Goal: Information Seeking & Learning: Learn about a topic

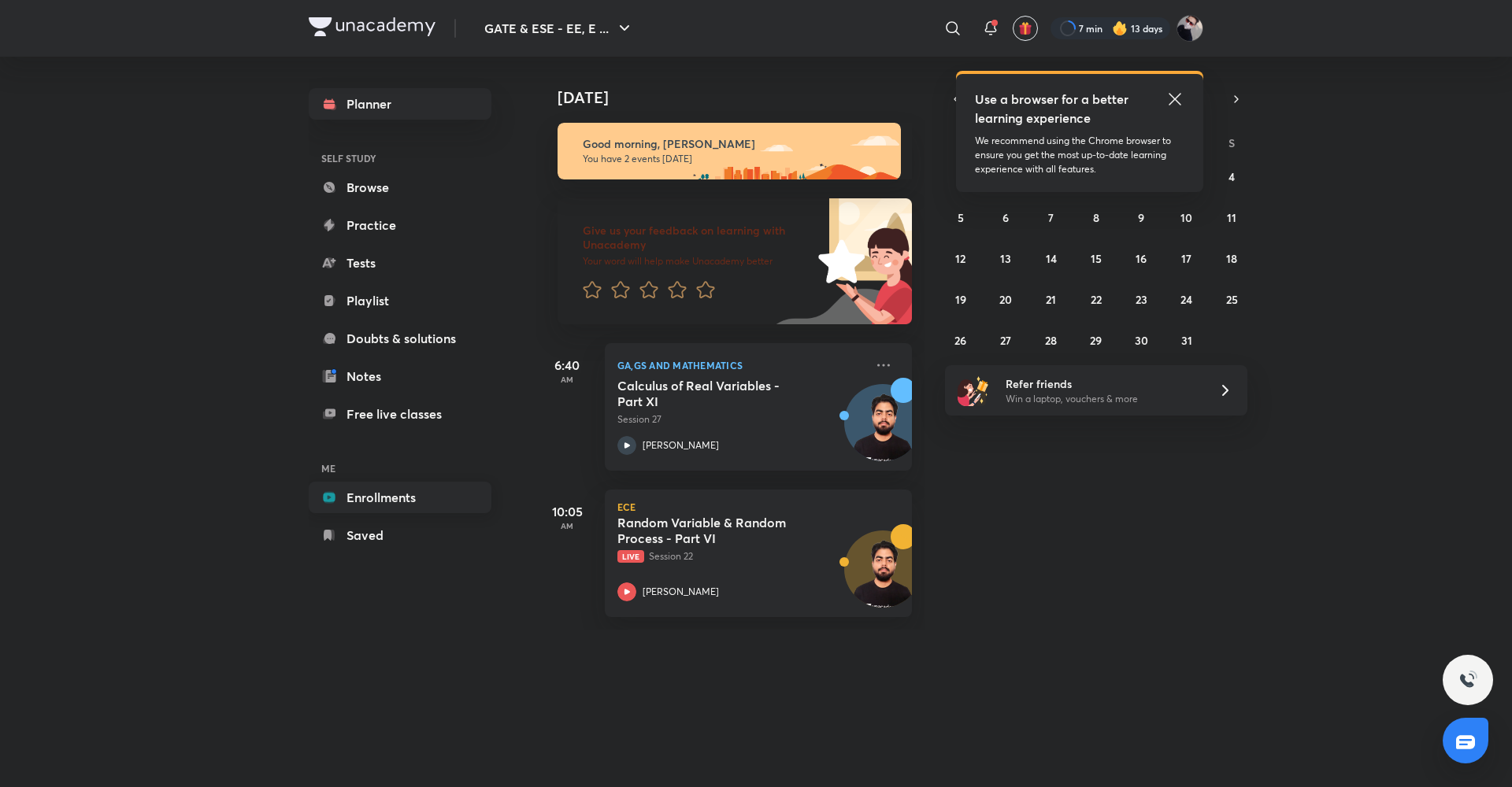
click at [397, 505] on link "Enrollments" at bounding box center [400, 498] width 183 height 31
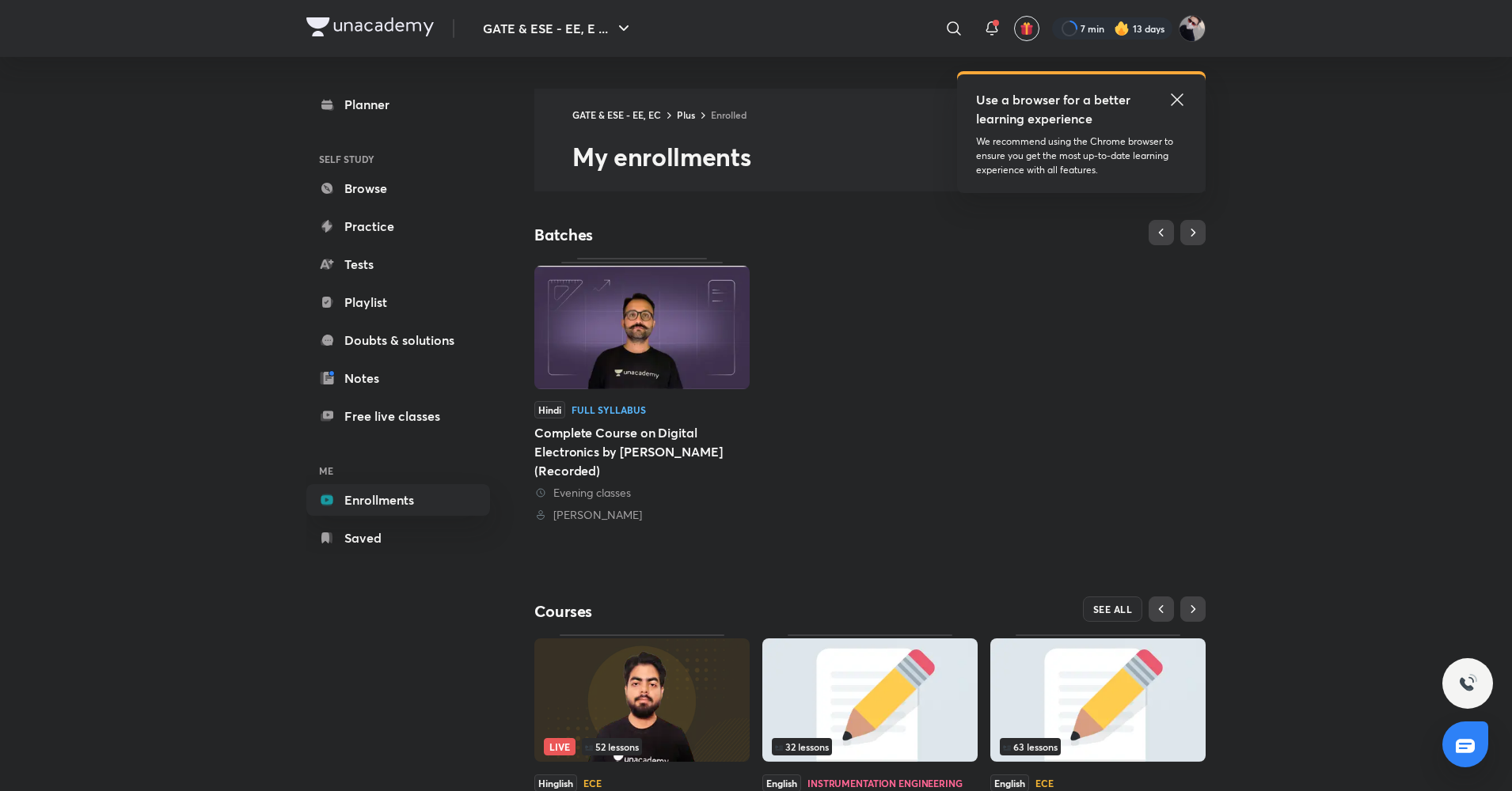
click at [1179, 100] on icon at bounding box center [1177, 99] width 19 height 19
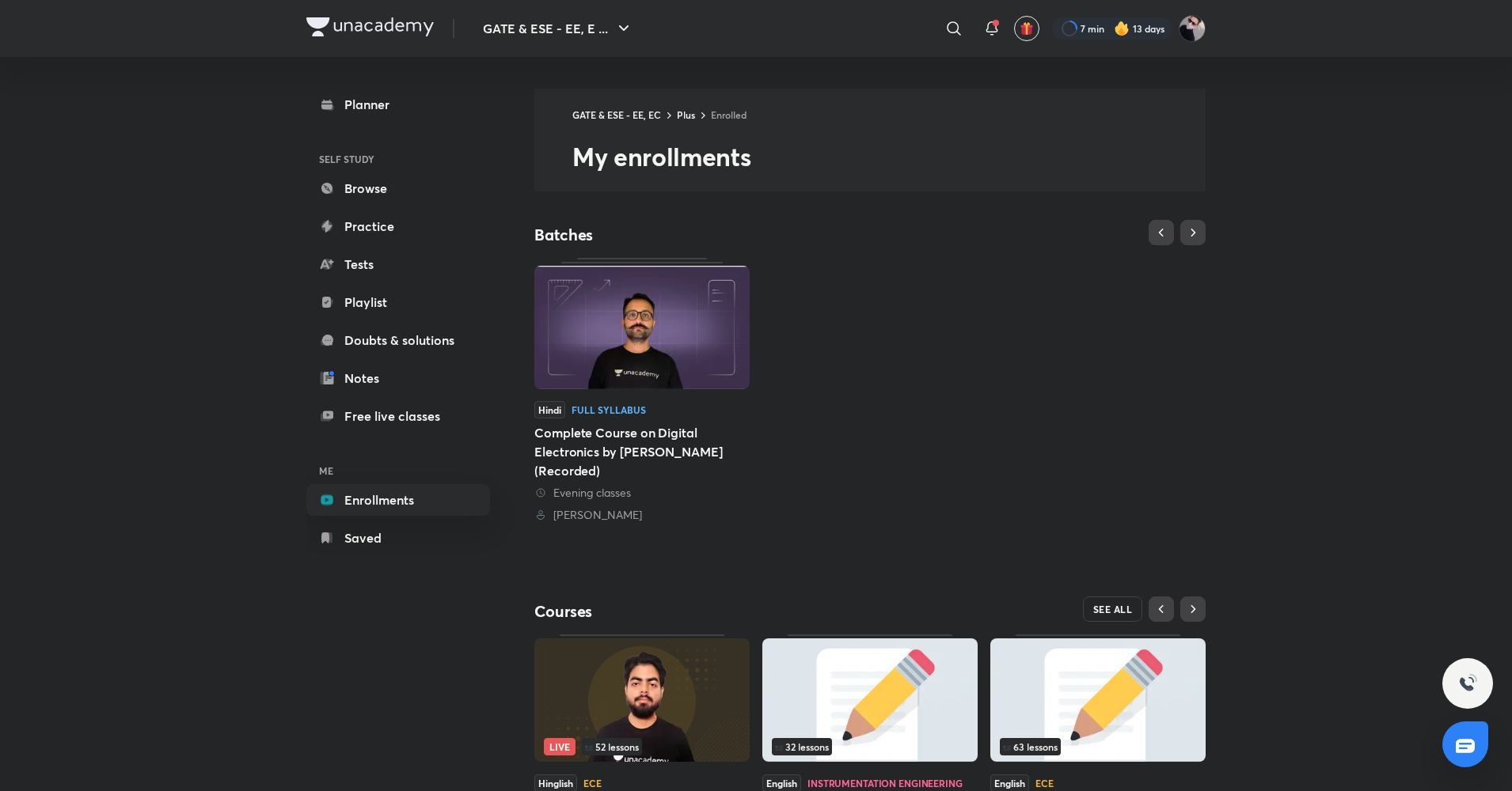
click at [1109, 604] on span "SEE ALL" at bounding box center [1113, 609] width 40 height 11
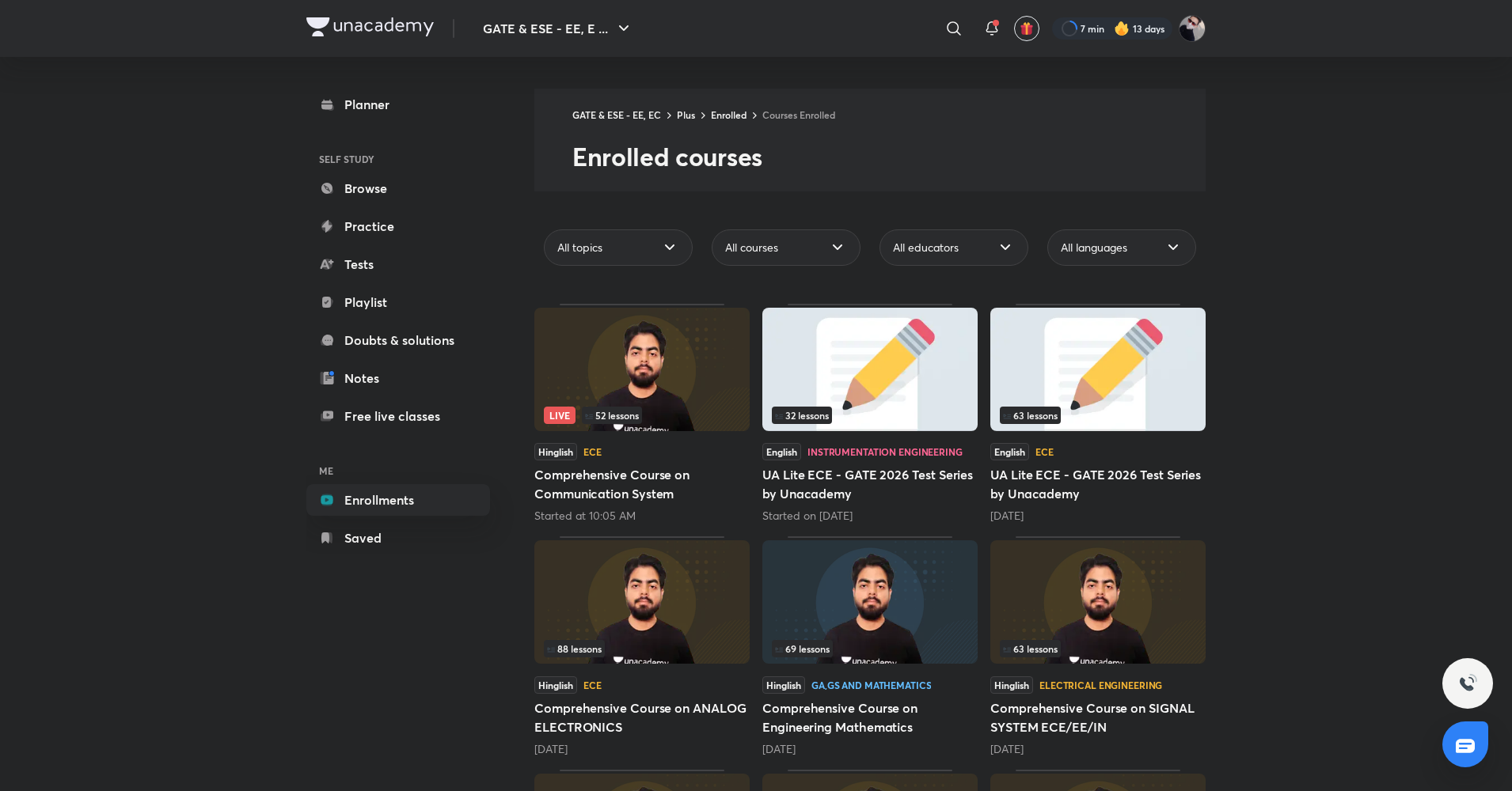
click at [839, 615] on img at bounding box center [870, 601] width 215 height 123
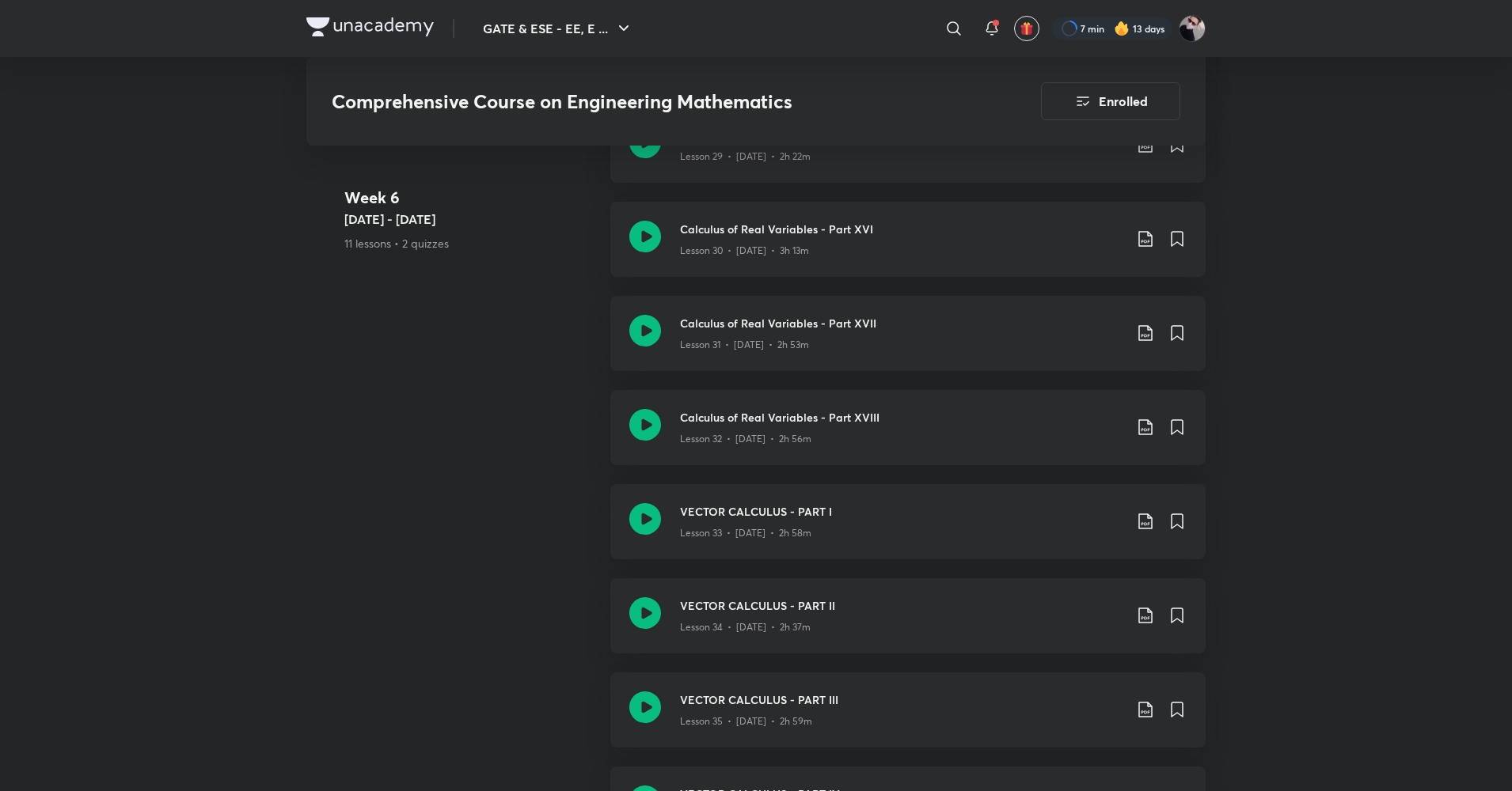
scroll to position [4363, 0]
click at [638, 429] on icon at bounding box center [645, 424] width 32 height 31
